Goal: Download file/media

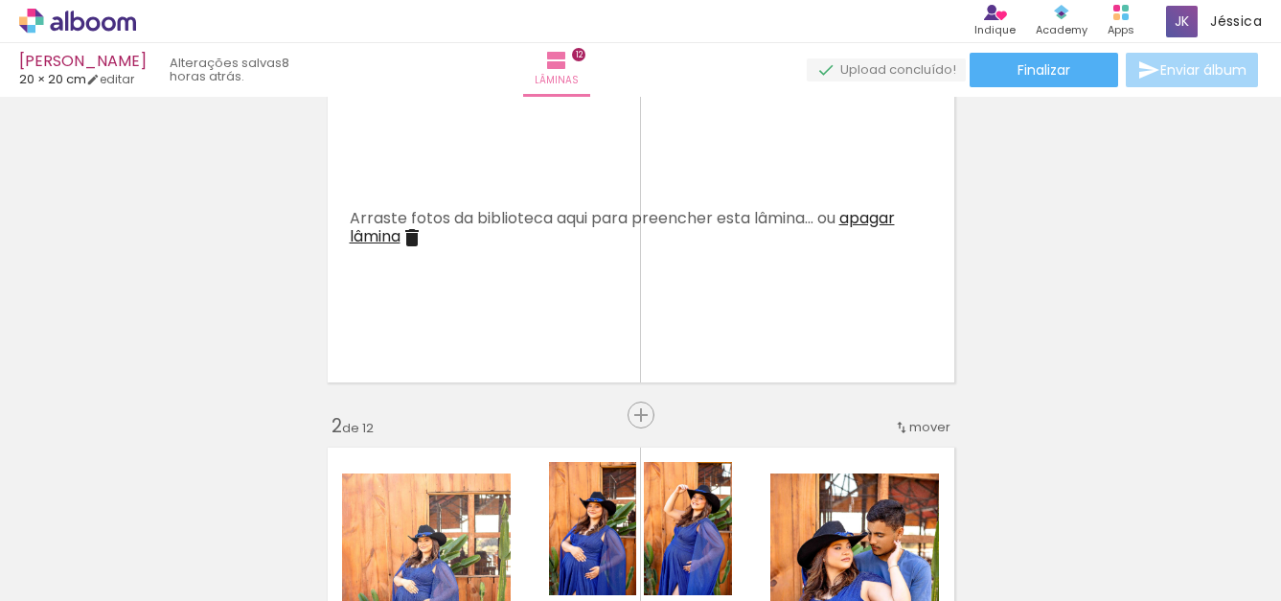
scroll to position [21, 0]
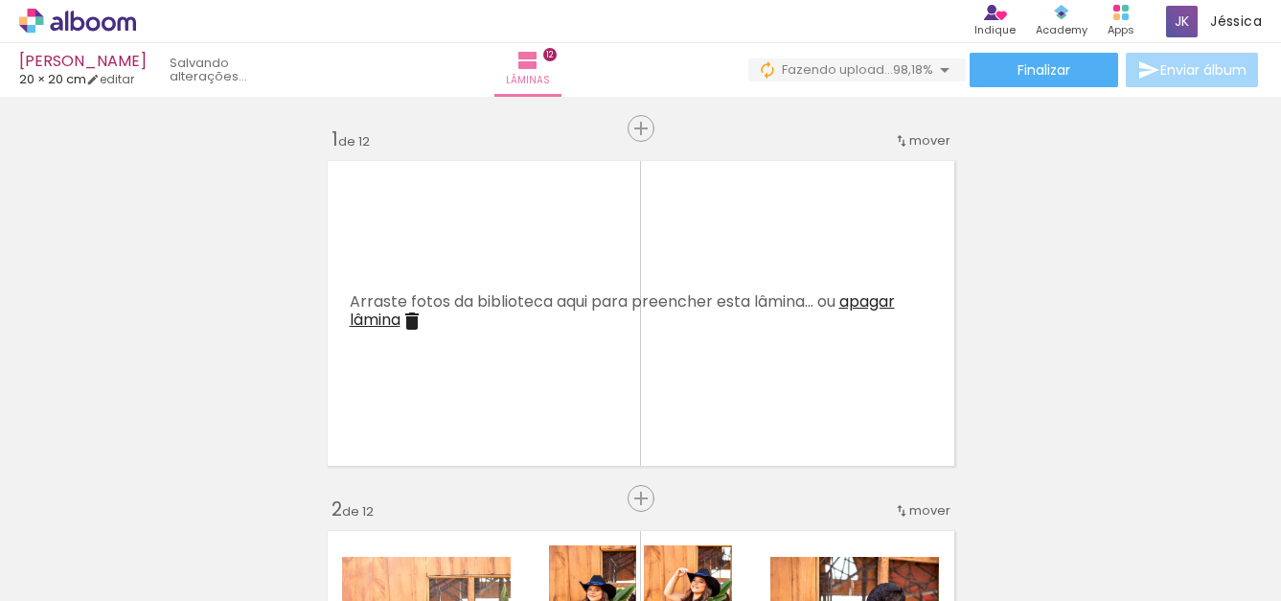
scroll to position [0, 4783]
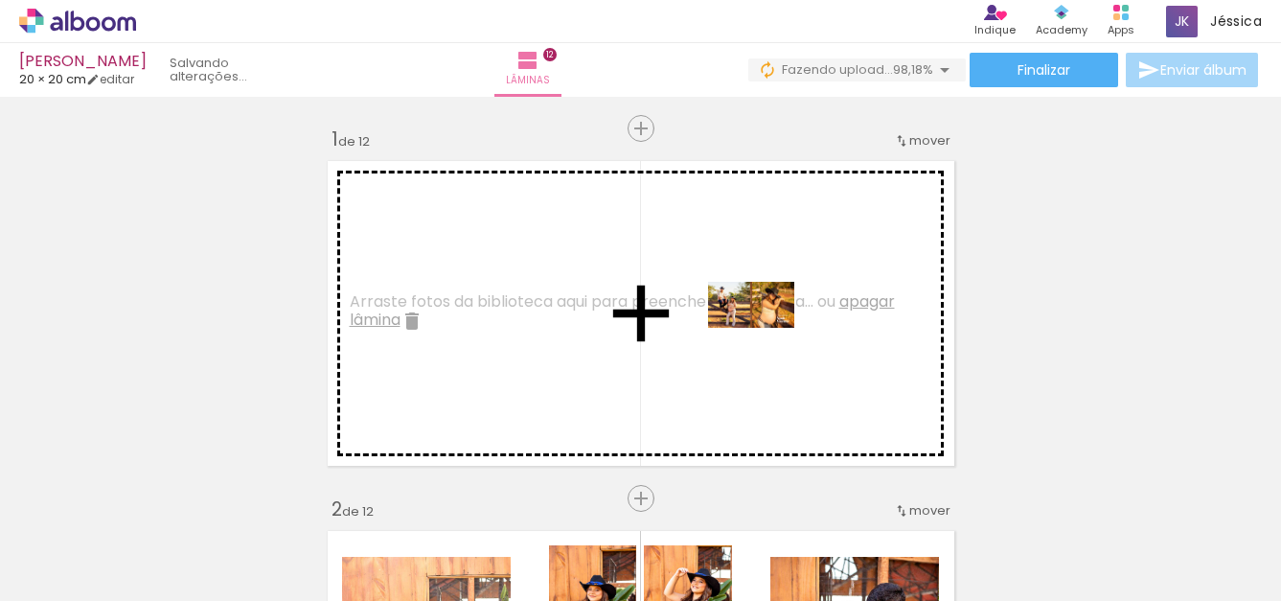
drag, startPoint x: 1228, startPoint y: 545, endPoint x: 766, endPoint y: 338, distance: 505.9
click at [766, 338] on quentale-workspace at bounding box center [640, 300] width 1281 height 601
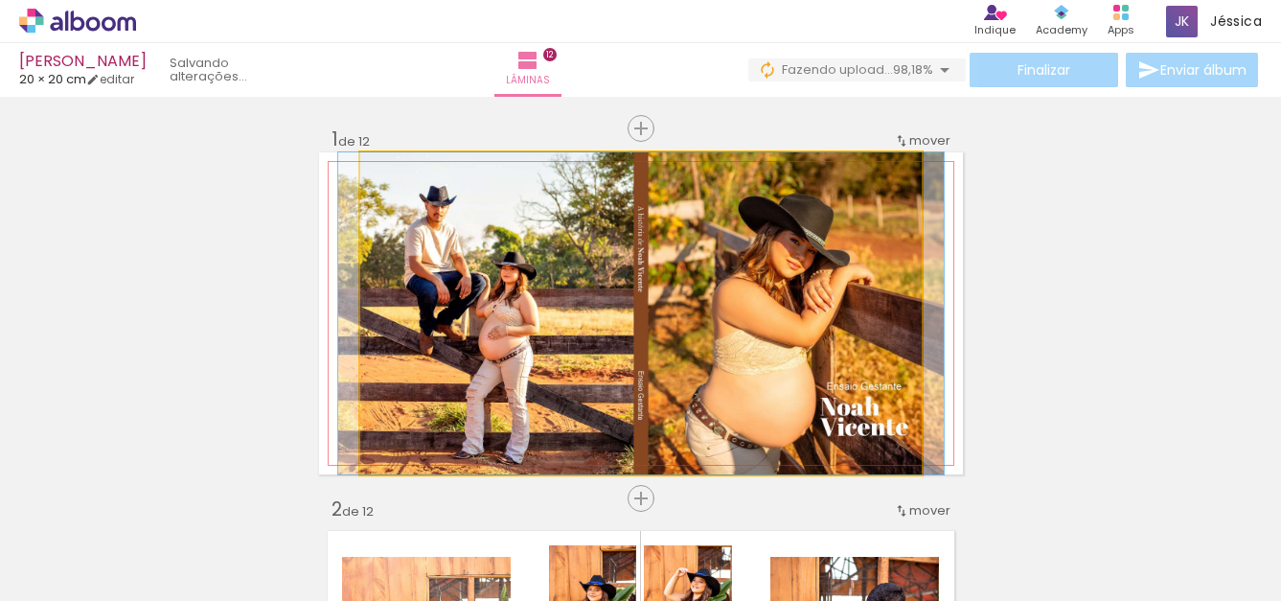
click at [830, 277] on quentale-photo at bounding box center [640, 313] width 561 height 322
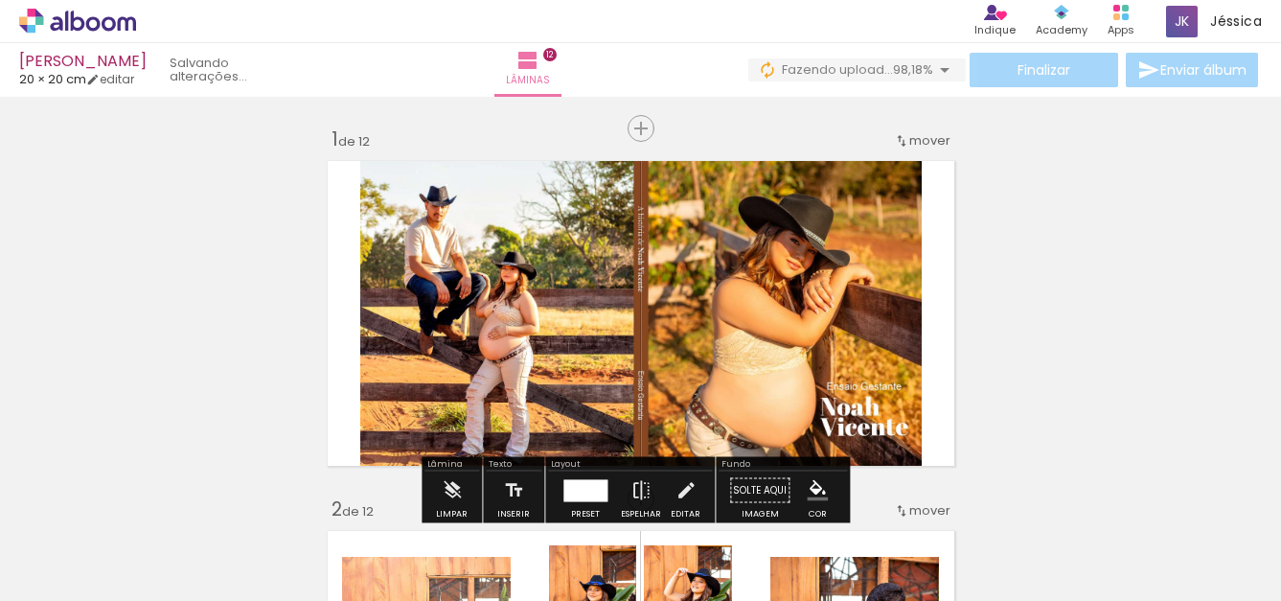
click at [858, 336] on quentale-photo at bounding box center [640, 313] width 561 height 322
click at [859, 339] on quentale-photo at bounding box center [640, 313] width 561 height 322
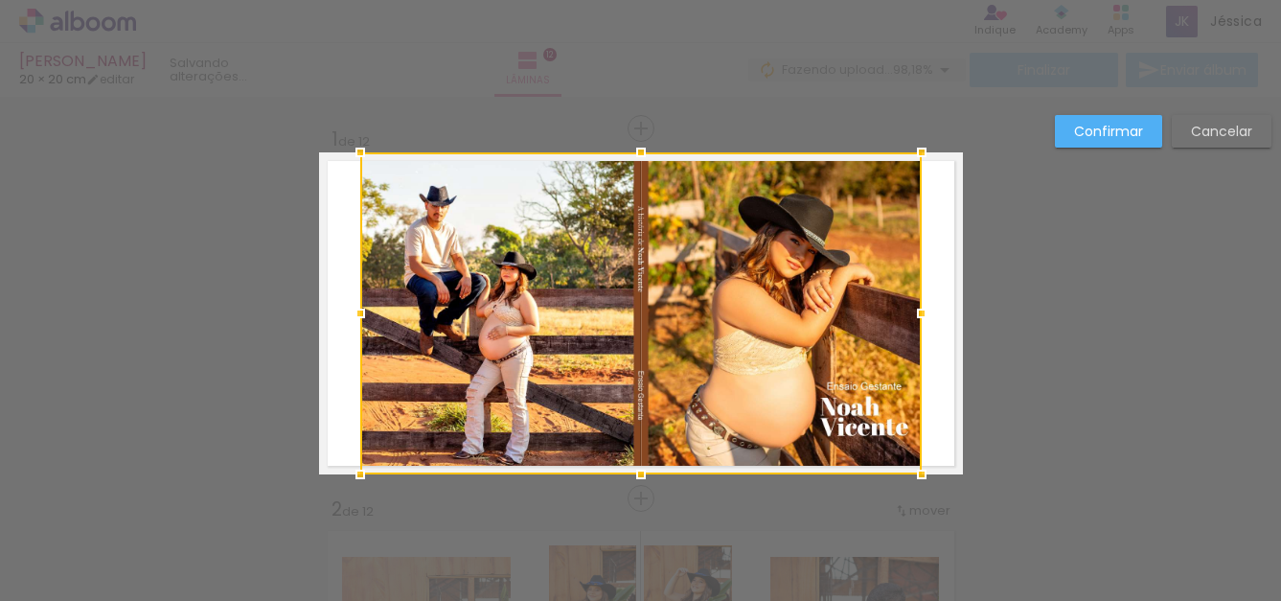
scroll to position [25, 0]
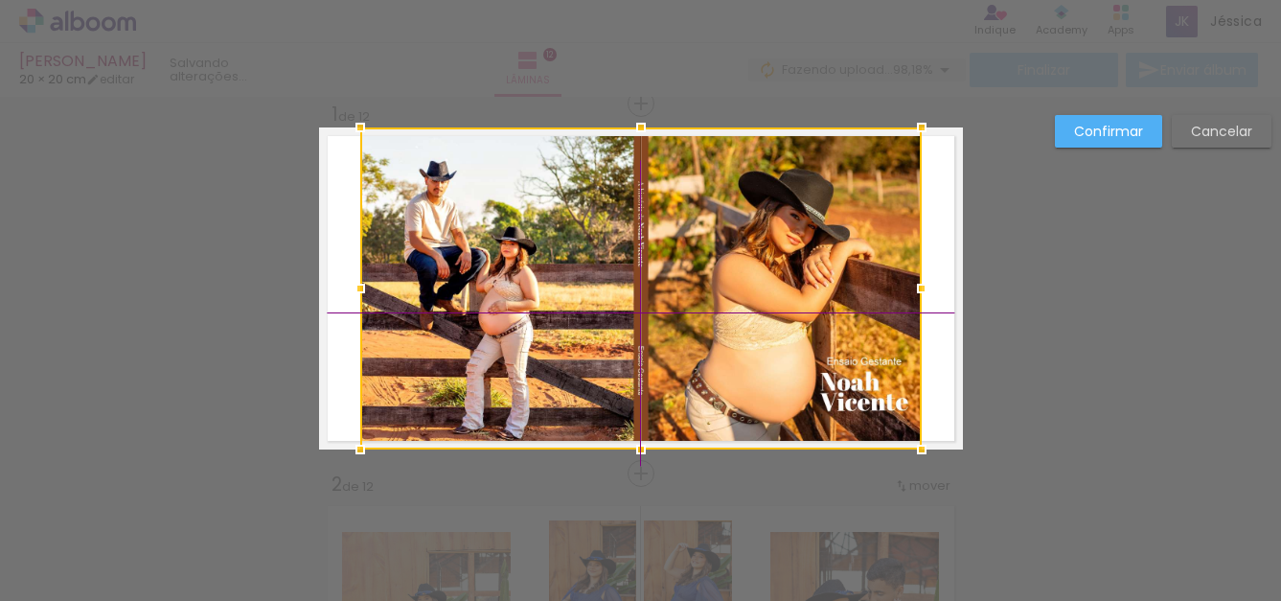
drag, startPoint x: 865, startPoint y: 336, endPoint x: 912, endPoint y: 313, distance: 52.3
click at [885, 338] on div at bounding box center [640, 288] width 561 height 322
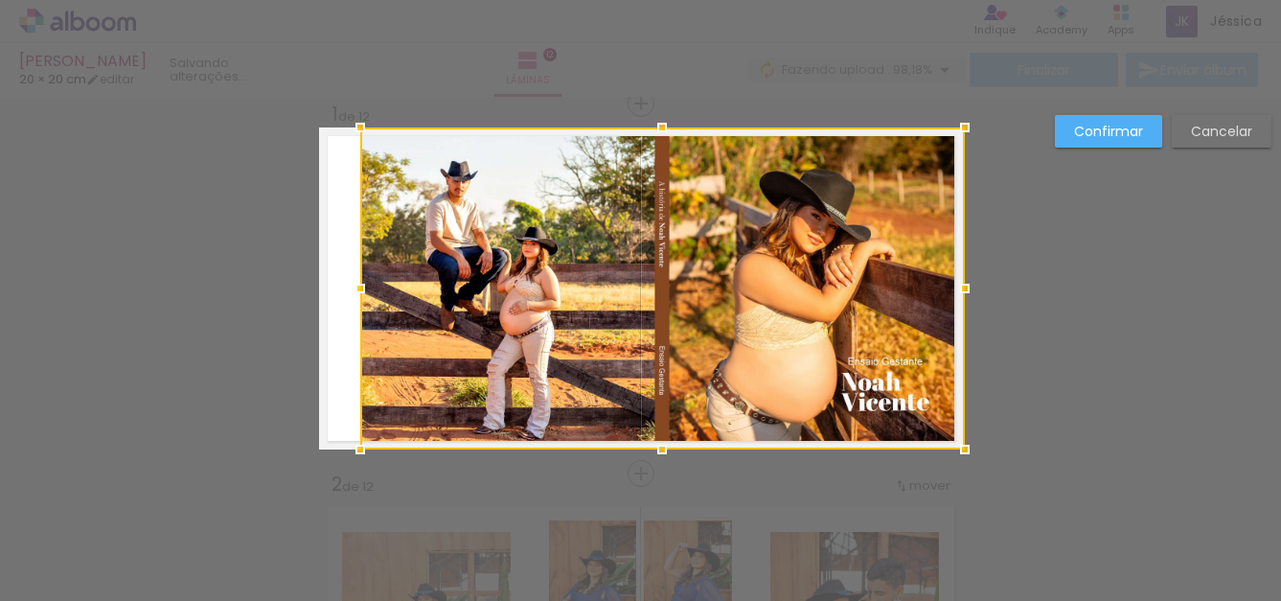
click at [945, 291] on div at bounding box center [964, 288] width 38 height 38
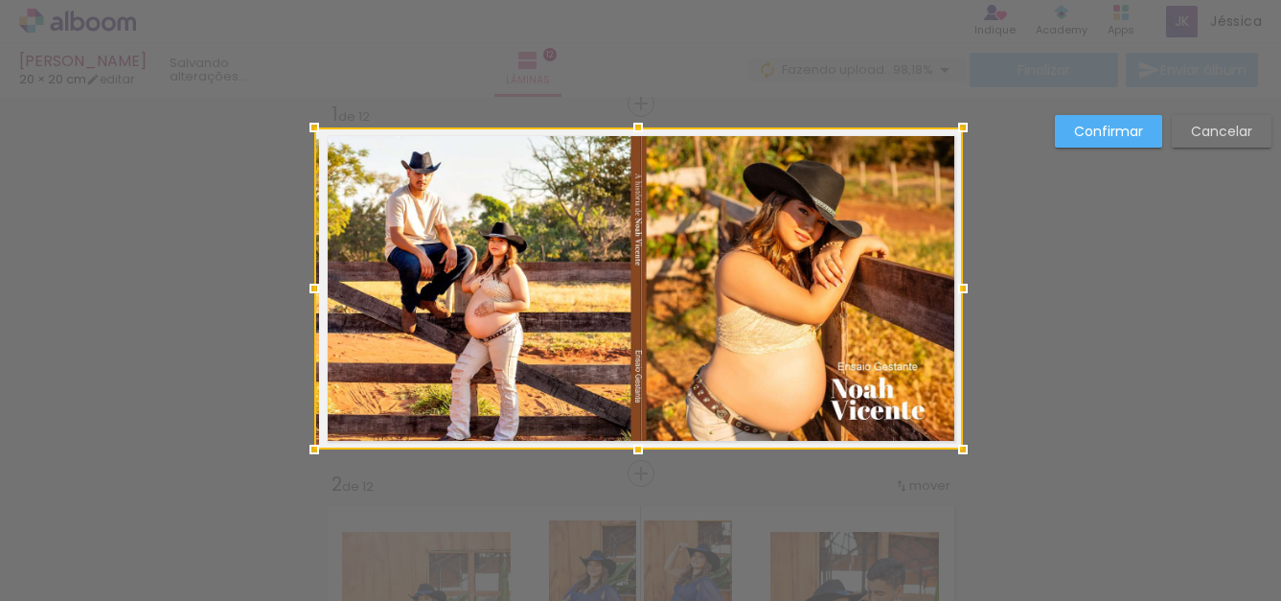
drag, startPoint x: 357, startPoint y: 289, endPoint x: 288, endPoint y: 307, distance: 71.3
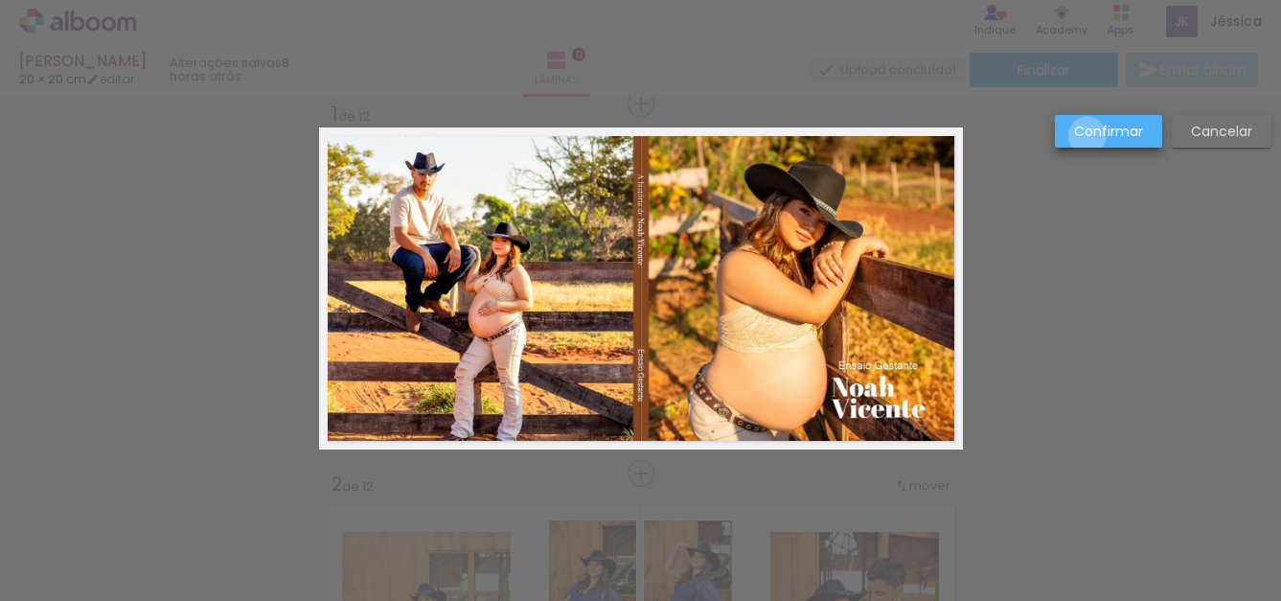
click at [0, 0] on slot "Confirmar" at bounding box center [0, 0] width 0 height 0
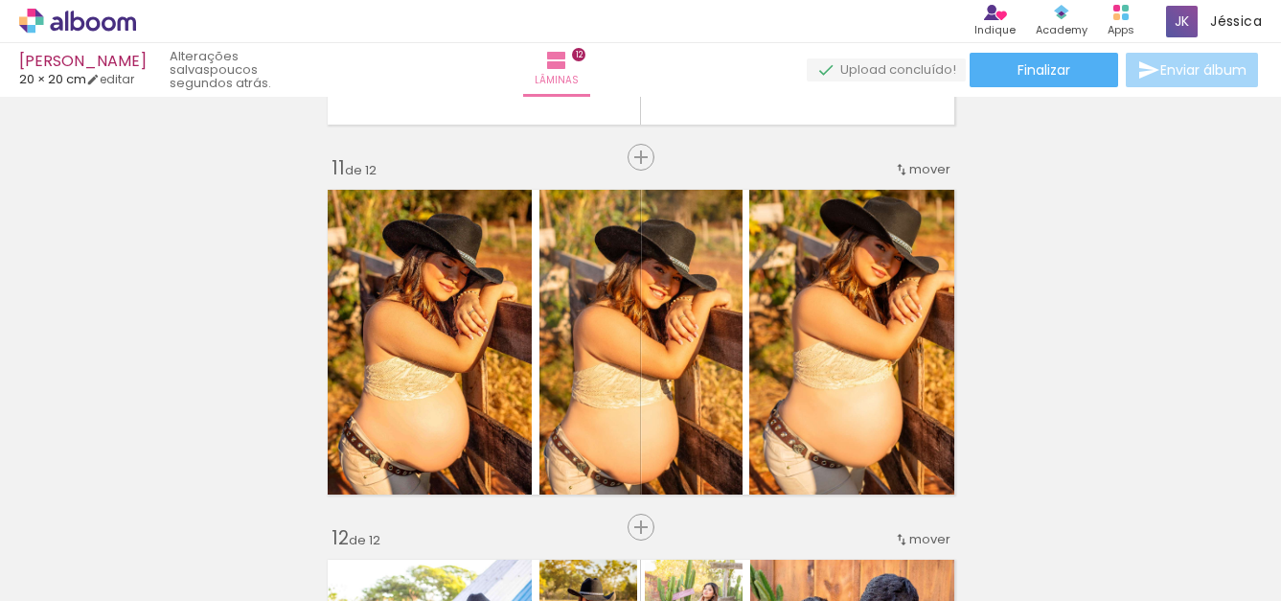
scroll to position [3720, 0]
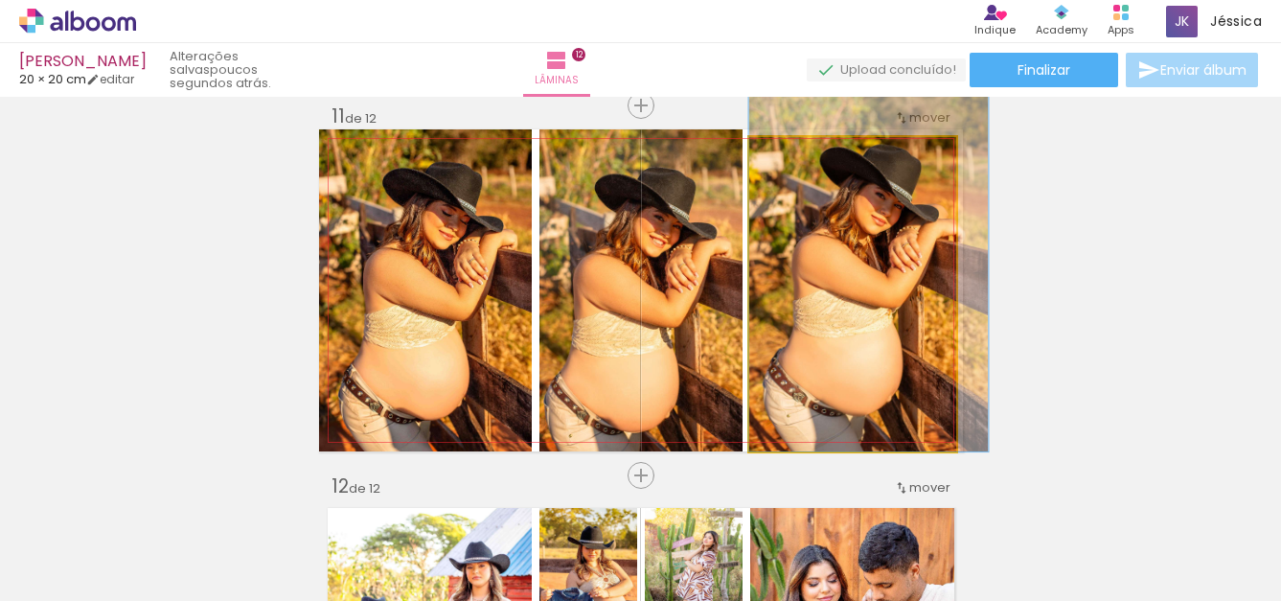
click at [854, 329] on quentale-photo at bounding box center [852, 294] width 207 height 314
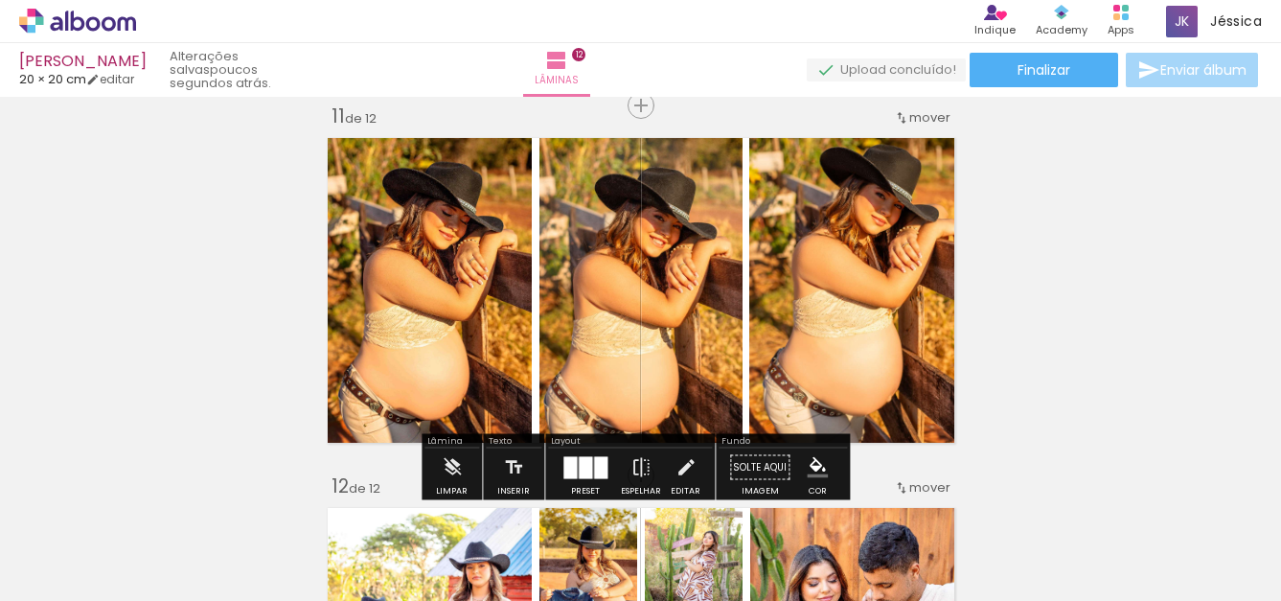
click at [892, 266] on quentale-photo at bounding box center [852, 294] width 207 height 314
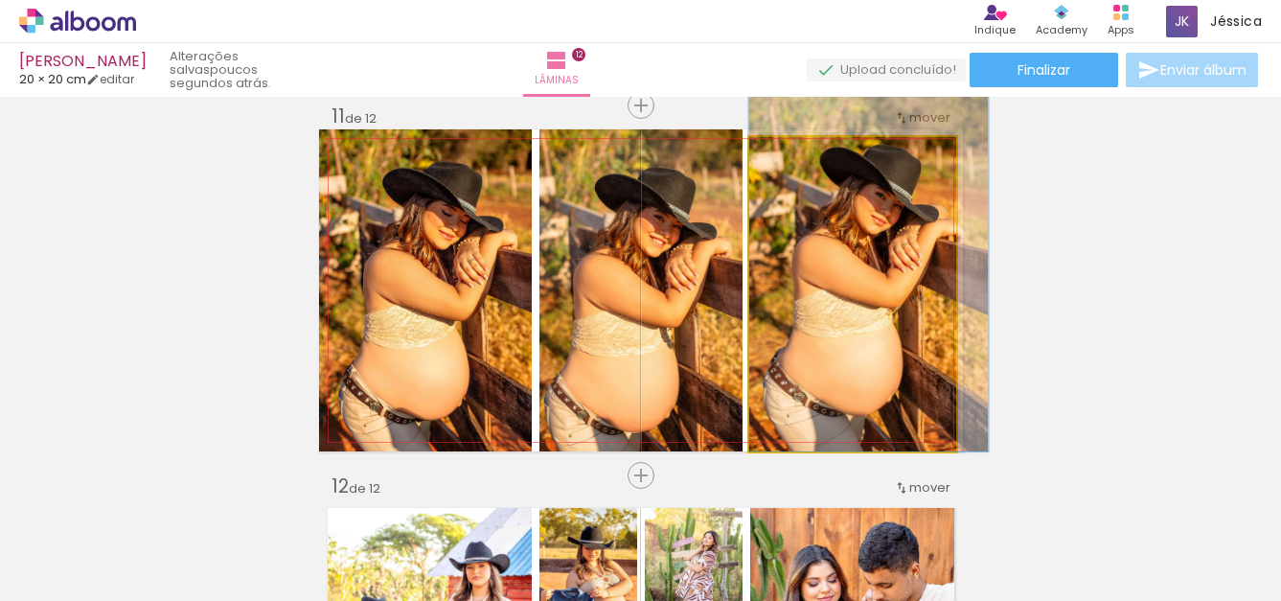
click at [896, 266] on quentale-photo at bounding box center [852, 294] width 207 height 314
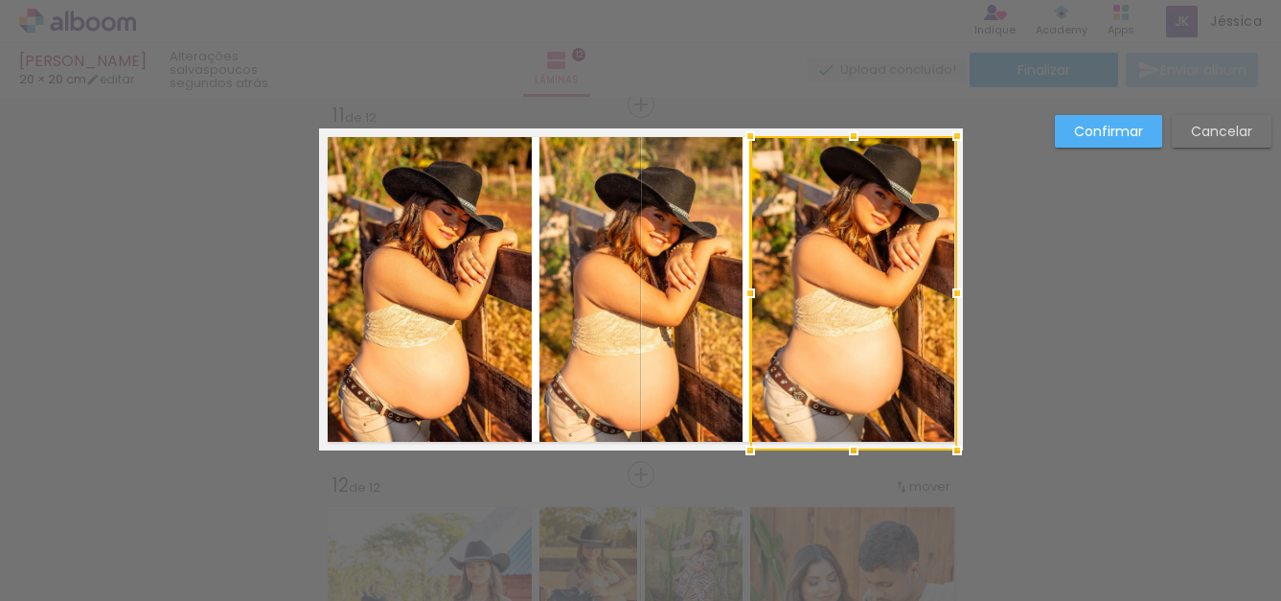
scroll to position [3722, 0]
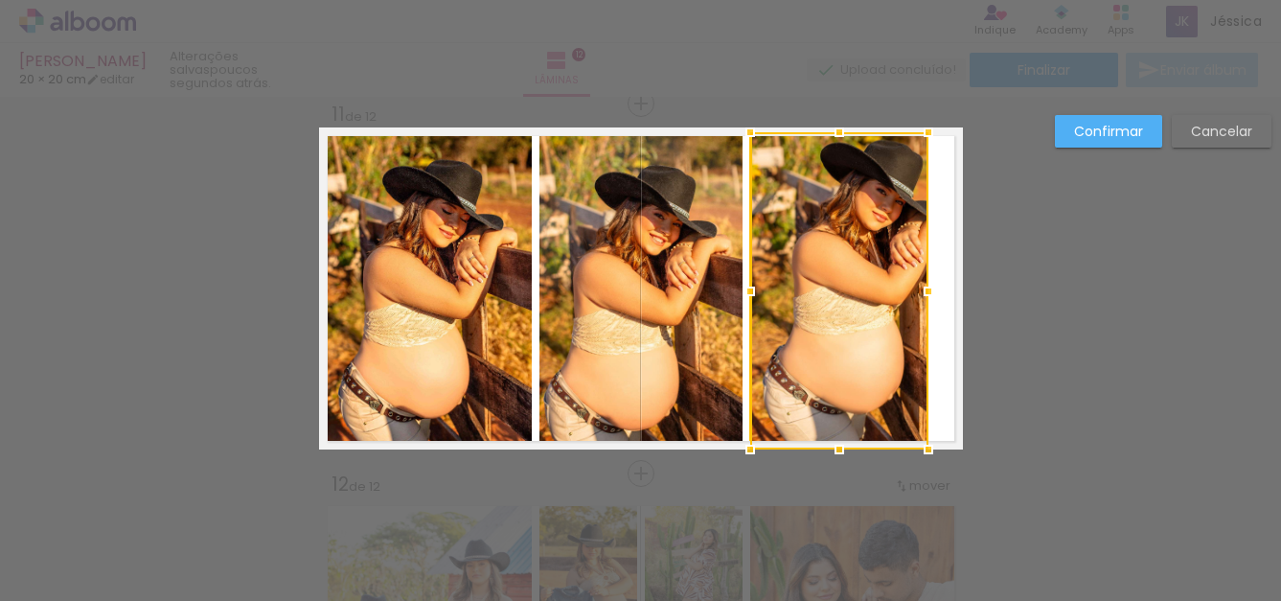
drag, startPoint x: 951, startPoint y: 132, endPoint x: 976, endPoint y: 129, distance: 25.1
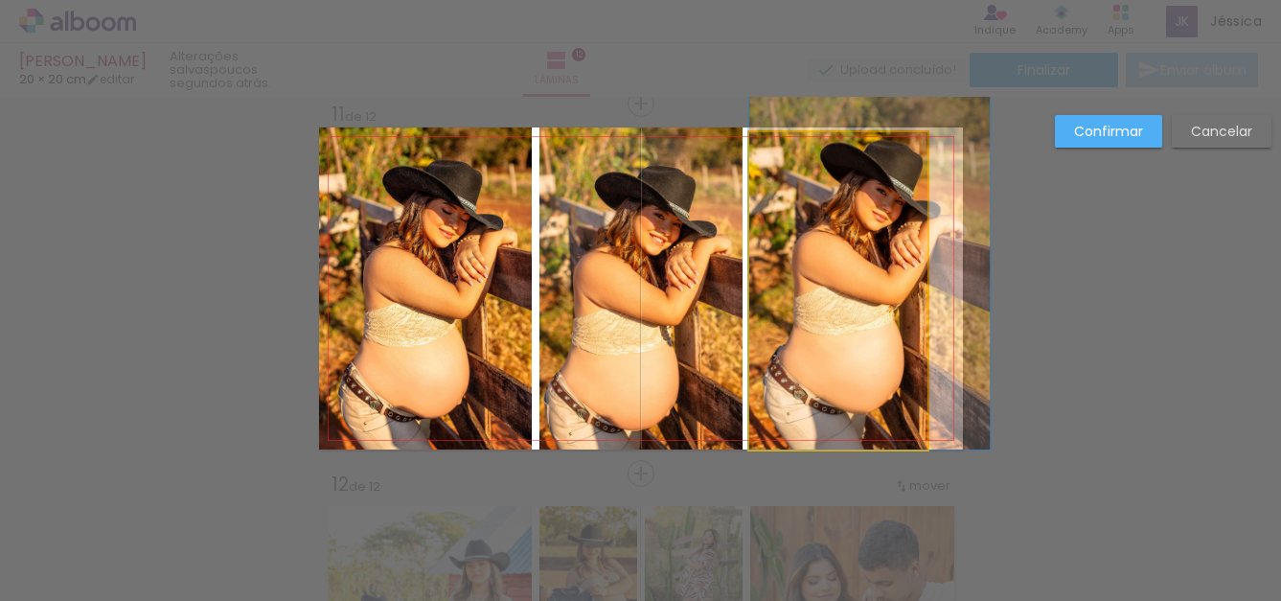
click at [886, 287] on quentale-photo at bounding box center [838, 290] width 178 height 317
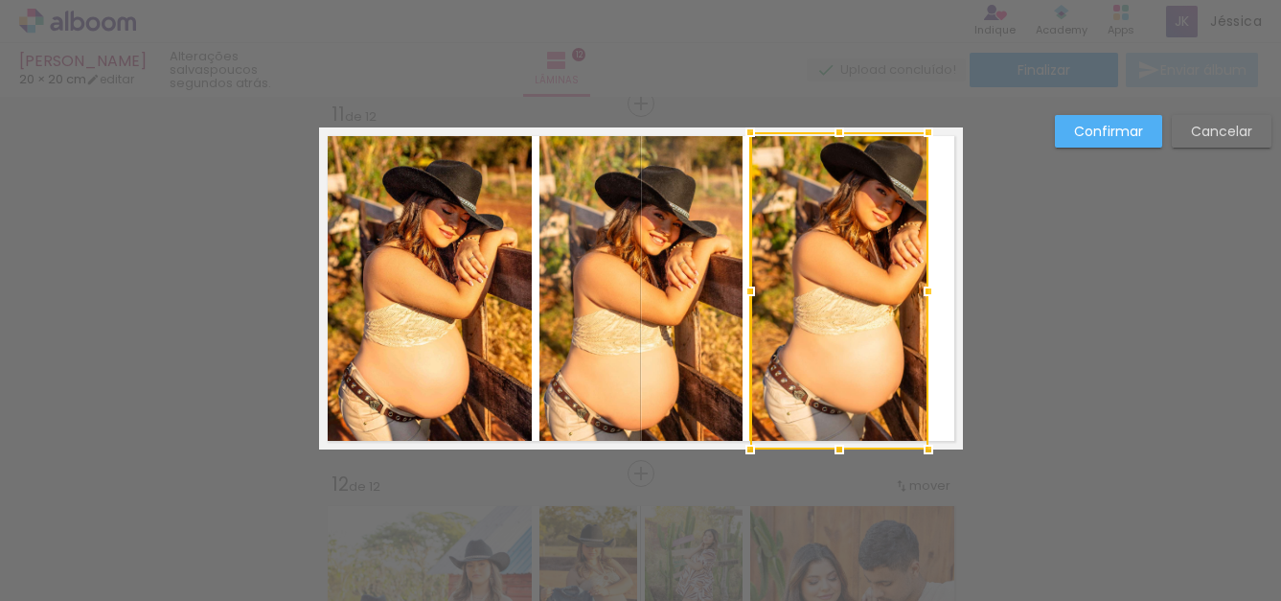
click at [0, 0] on slot "Cancelar" at bounding box center [0, 0] width 0 height 0
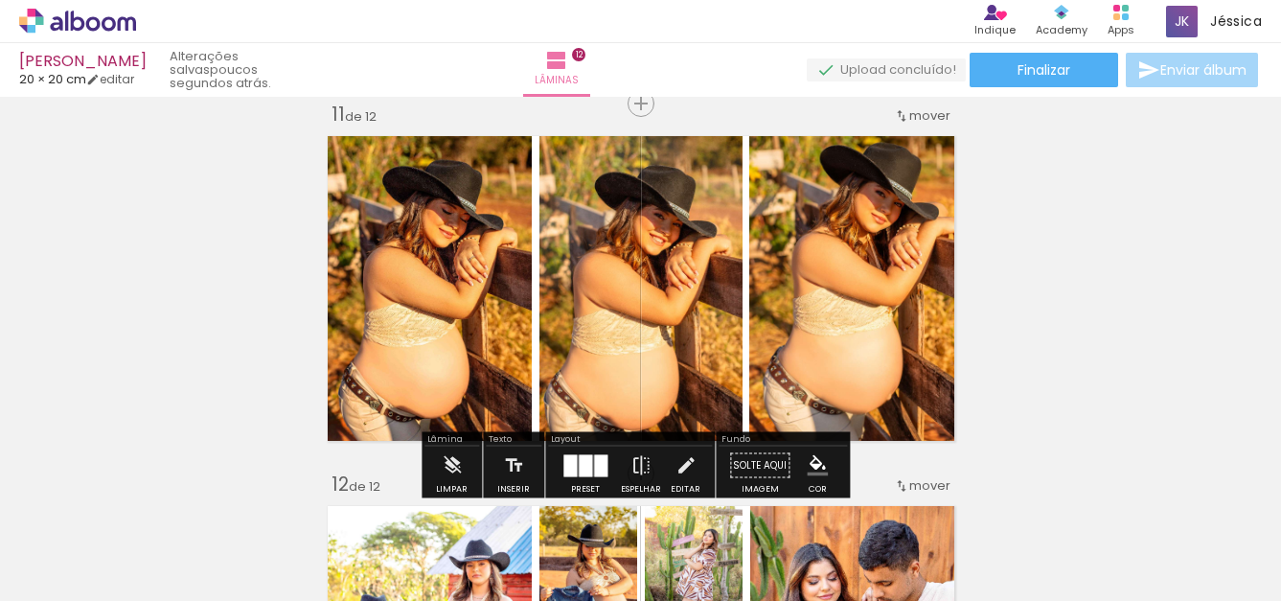
click at [837, 297] on quentale-photo at bounding box center [852, 292] width 207 height 314
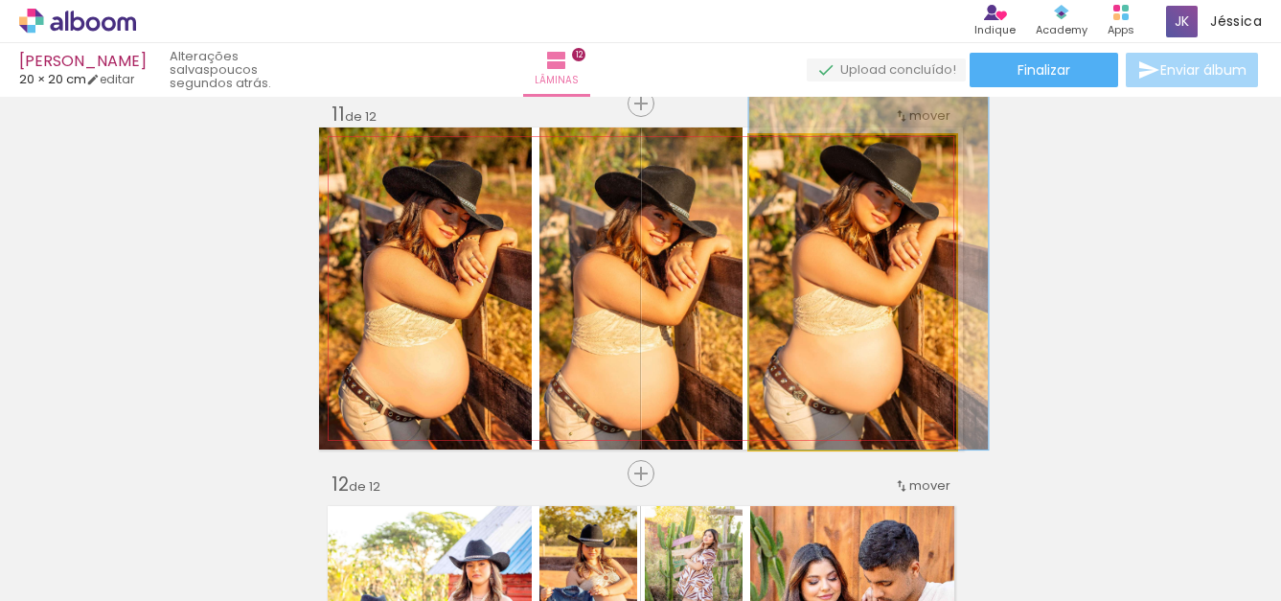
click at [872, 294] on quentale-photo at bounding box center [852, 292] width 207 height 314
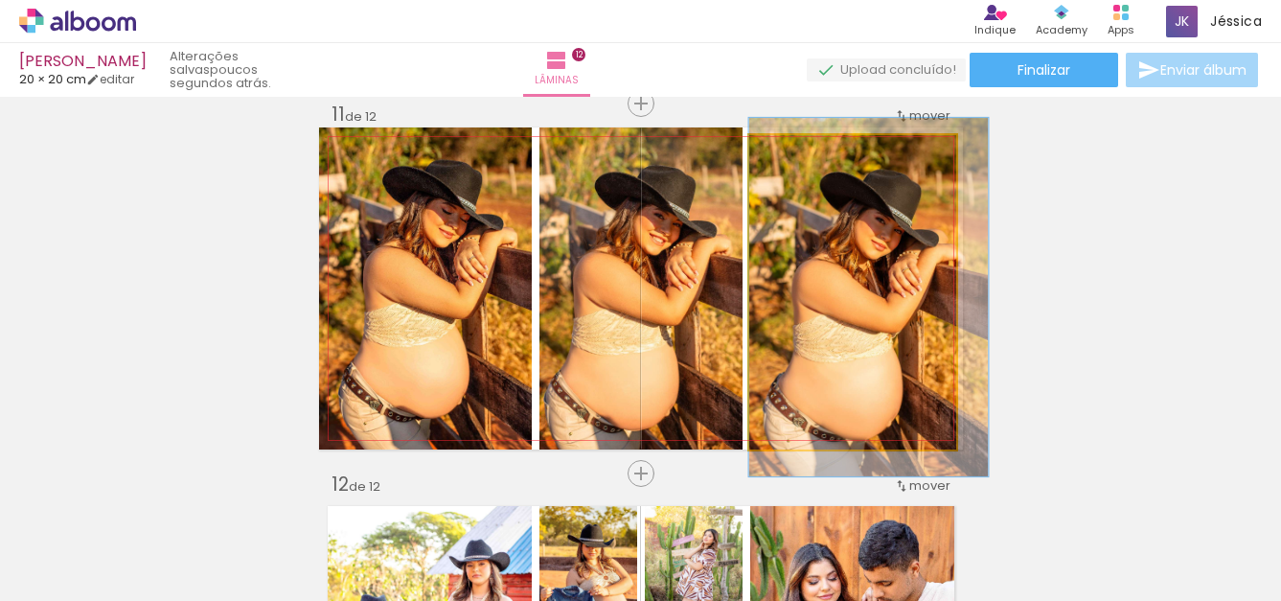
drag, startPoint x: 876, startPoint y: 292, endPoint x: 878, endPoint y: 321, distance: 28.8
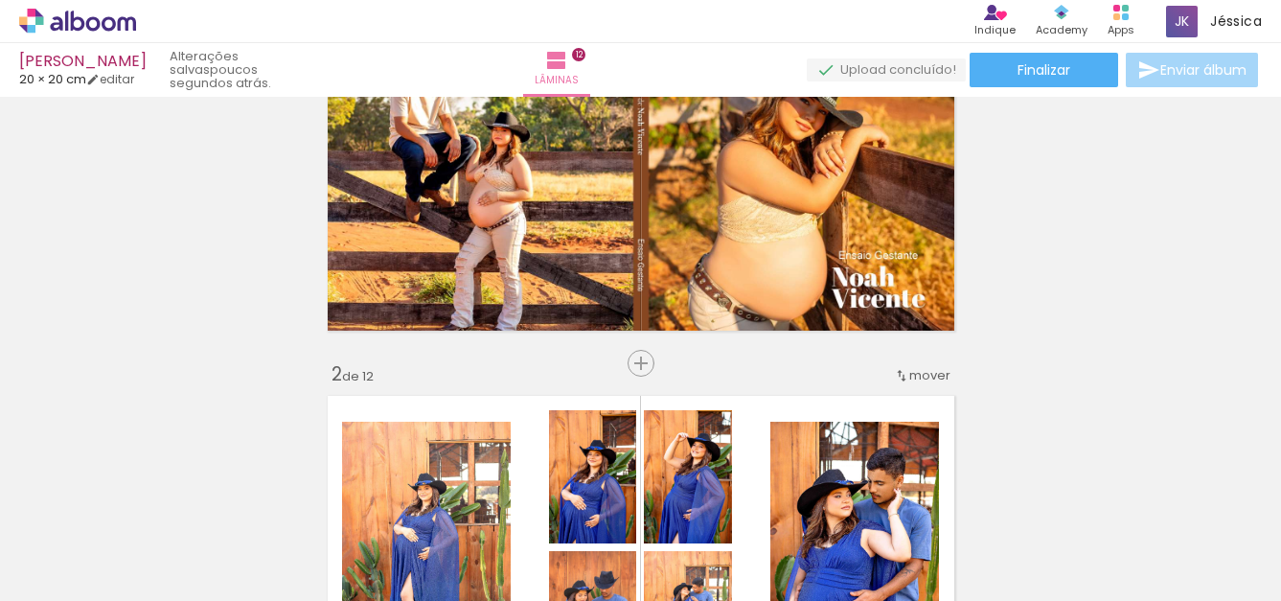
scroll to position [0, 0]
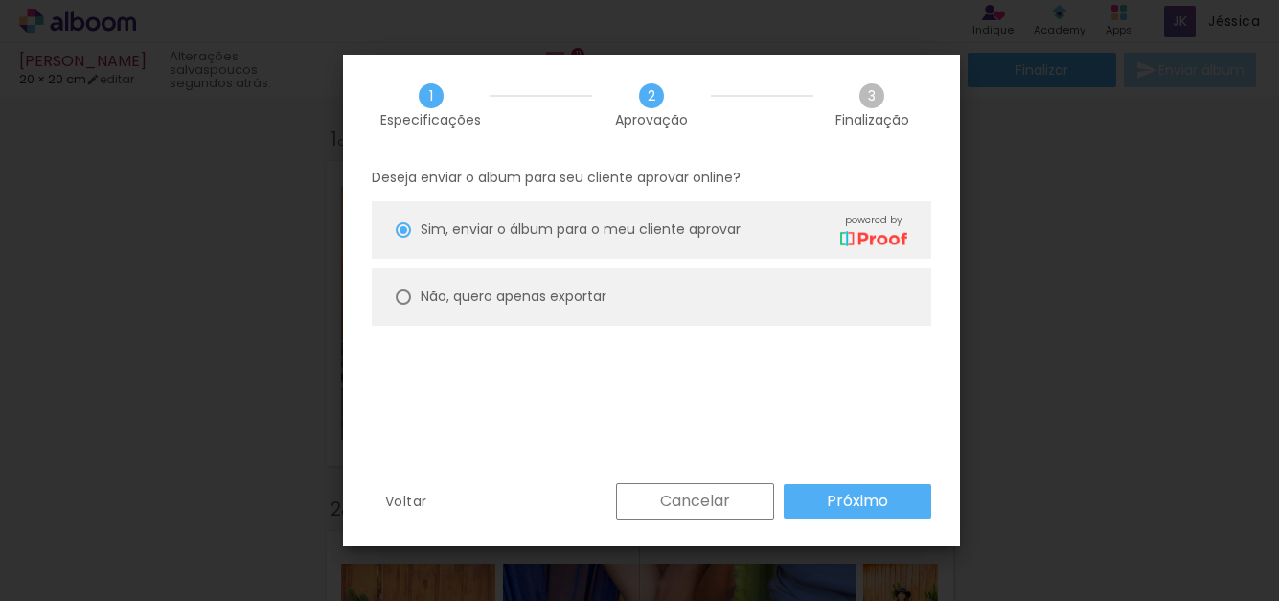
click at [0, 0] on slot "Não, quero apenas exportar" at bounding box center [0, 0] width 0 height 0
type paper-radio-button "on"
click at [403, 299] on div at bounding box center [403, 296] width 15 height 15
click at [402, 303] on div at bounding box center [403, 296] width 15 height 15
click at [402, 297] on div at bounding box center [403, 296] width 15 height 15
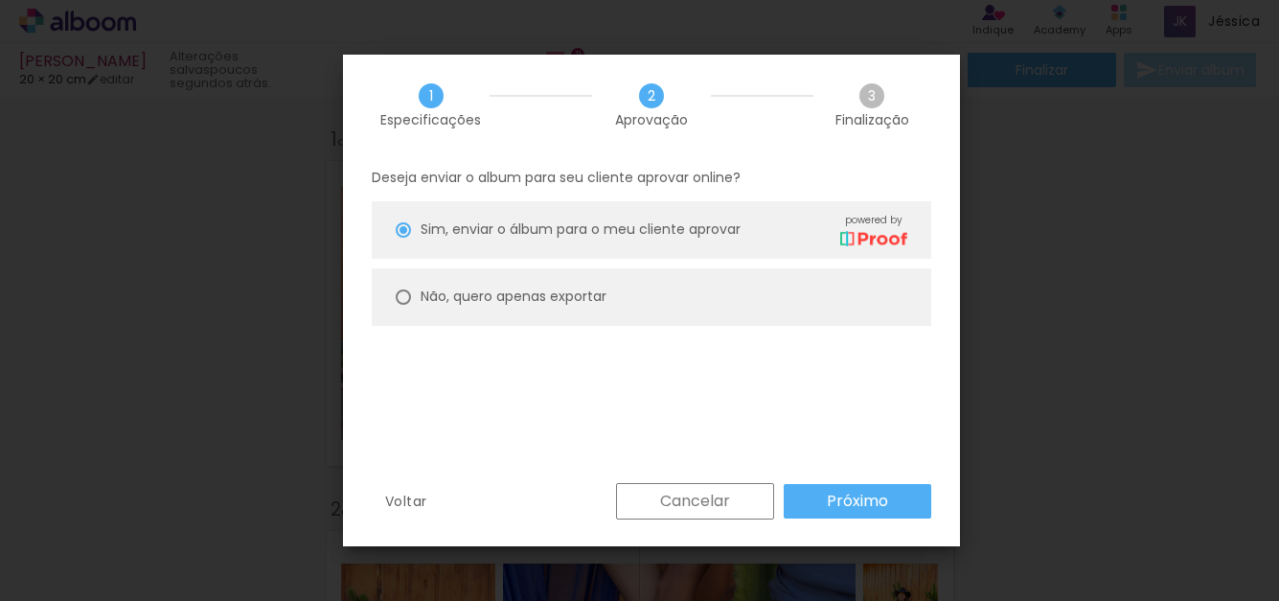
click at [402, 296] on div at bounding box center [403, 296] width 15 height 15
click at [403, 295] on div at bounding box center [403, 296] width 15 height 15
click at [0, 0] on slot "Não, quero apenas exportar" at bounding box center [0, 0] width 0 height 0
click at [889, 502] on paper-button "Próximo" at bounding box center [858, 501] width 148 height 34
type input "Alta, 300 DPI"
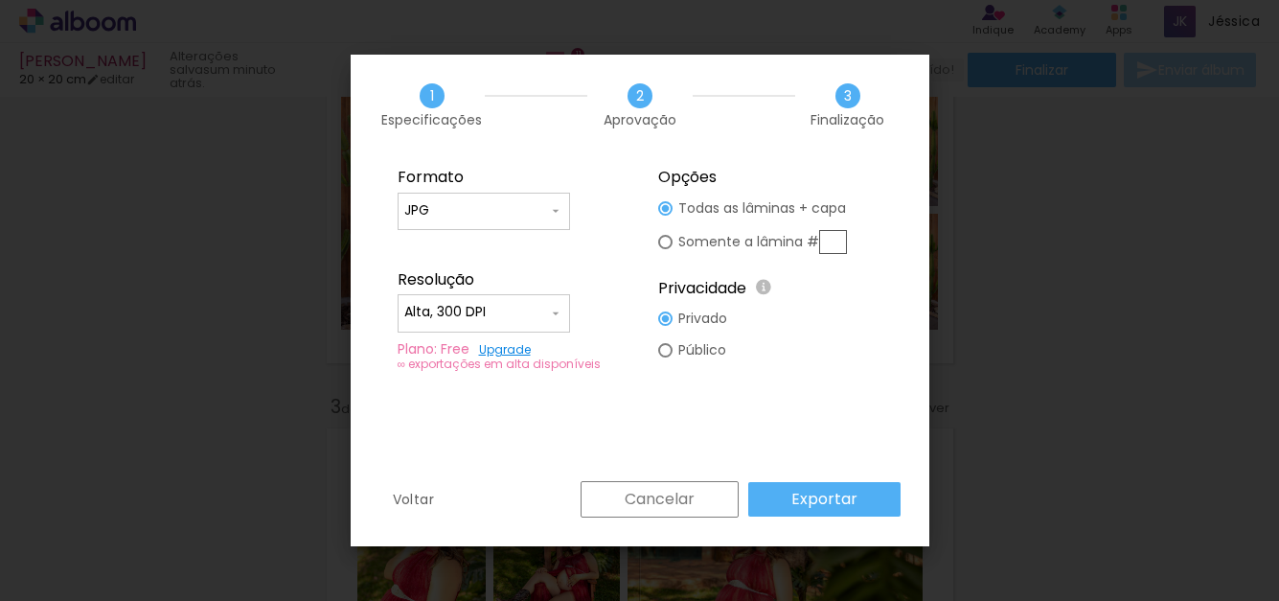
scroll to position [0, 4783]
click at [553, 316] on iron-icon at bounding box center [555, 313] width 15 height 15
click at [545, 310] on paper-item "Alta, 300 DPI" at bounding box center [484, 309] width 172 height 38
click at [663, 239] on div at bounding box center [665, 242] width 14 height 14
type paper-radio-button "on"
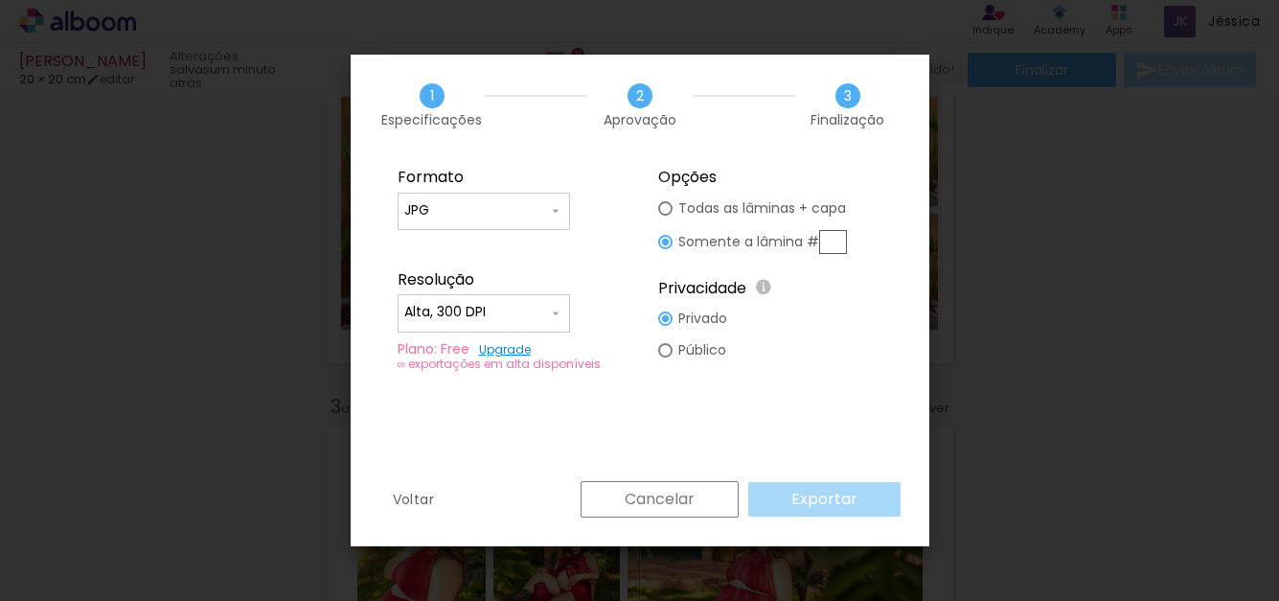
click at [669, 209] on paper-radio-button "Todas as lâminas + capa" at bounding box center [752, 209] width 189 height 32
type paper-radio-button "on"
drag, startPoint x: 664, startPoint y: 245, endPoint x: 673, endPoint y: 240, distance: 10.7
click at [665, 246] on div at bounding box center [665, 242] width 14 height 14
click at [833, 239] on input "text" at bounding box center [833, 242] width 28 height 24
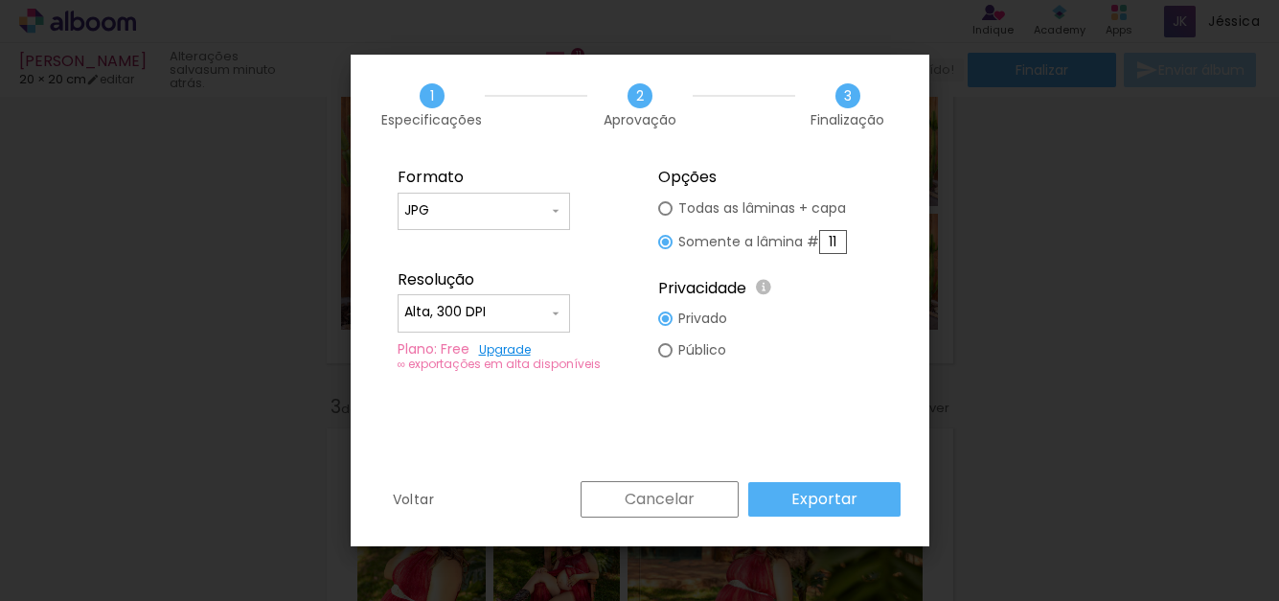
type input "11"
click at [830, 408] on div "Formato JPG PDF Resolução Alta, 300 DPI Baixa Plano: Free Upgrade ∞ exportações…" at bounding box center [640, 318] width 579 height 326
drag, startPoint x: 840, startPoint y: 239, endPoint x: 808, endPoint y: 242, distance: 32.8
click at [0, 0] on slot "Somente a lâmina # 11" at bounding box center [0, 0] width 0 height 0
click at [671, 207] on paper-radio-button "Todas as lâminas + capa" at bounding box center [752, 209] width 189 height 32
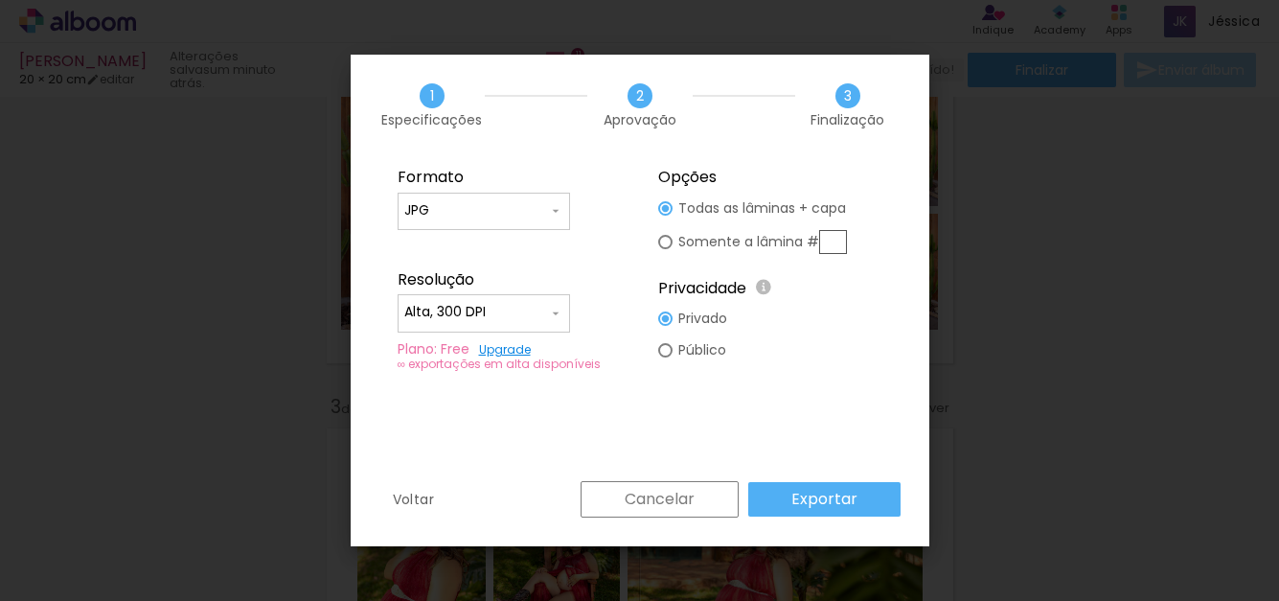
click at [0, 0] on slot "Exportar" at bounding box center [0, 0] width 0 height 0
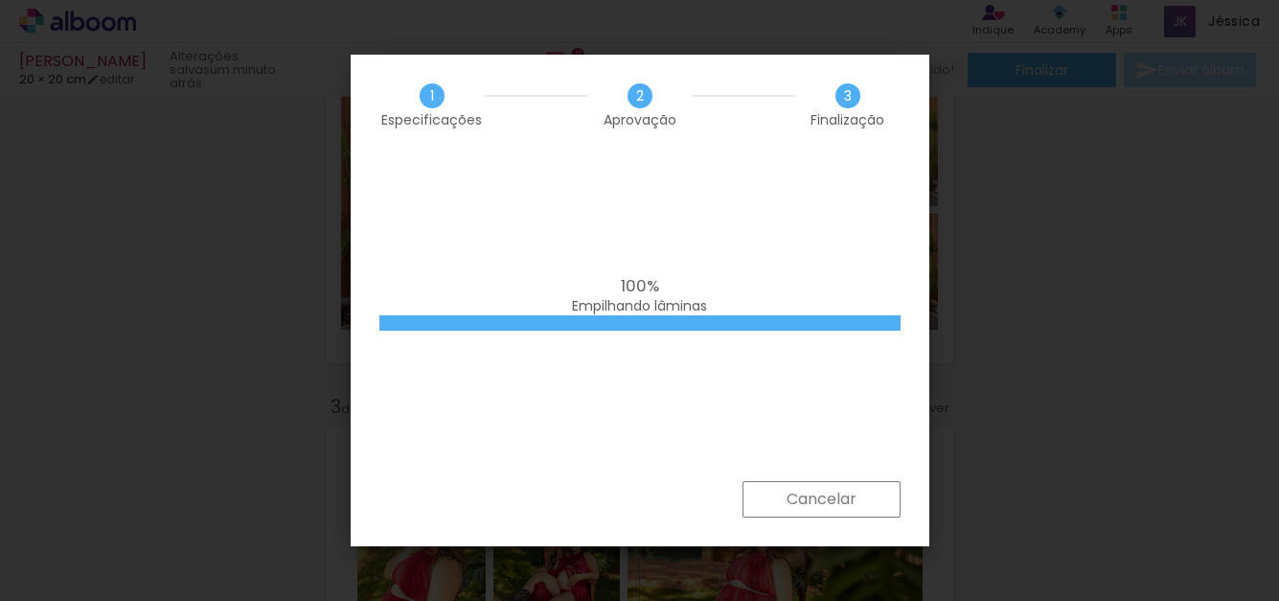
scroll to position [0, 4783]
